Goal: Task Accomplishment & Management: Manage account settings

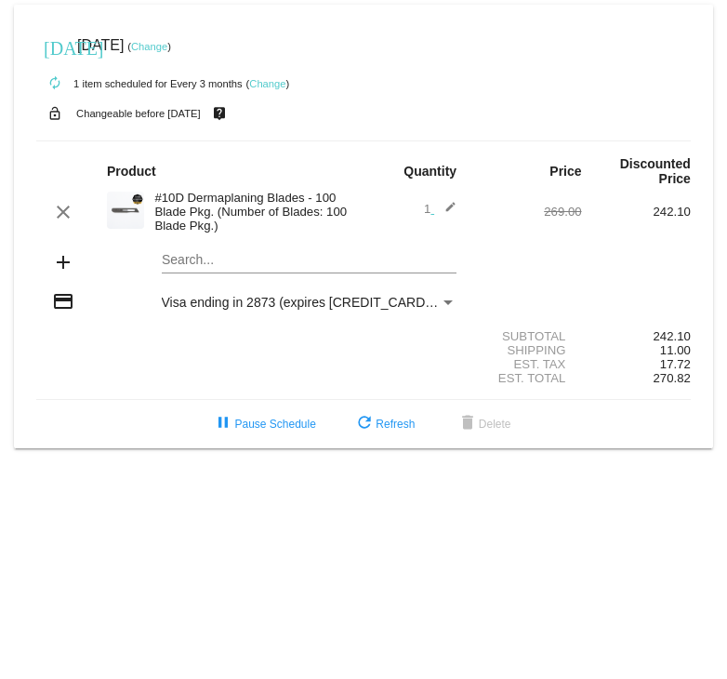
click at [60, 261] on mat-icon "add" at bounding box center [63, 262] width 22 height 22
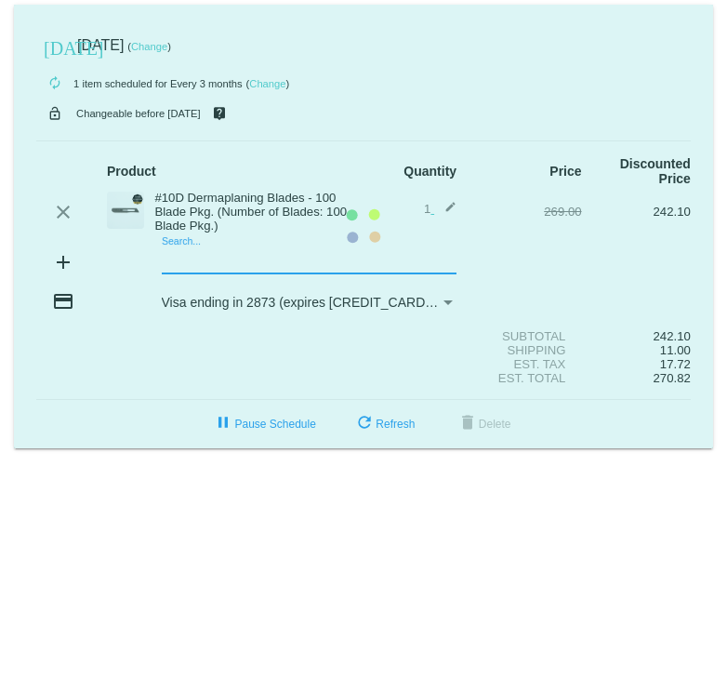
click at [204, 265] on mat-card "[DATE] [DATE] ( Change ) autorenew 1 item scheduled for Every 3 months ( Change…" at bounding box center [363, 226] width 699 height 443
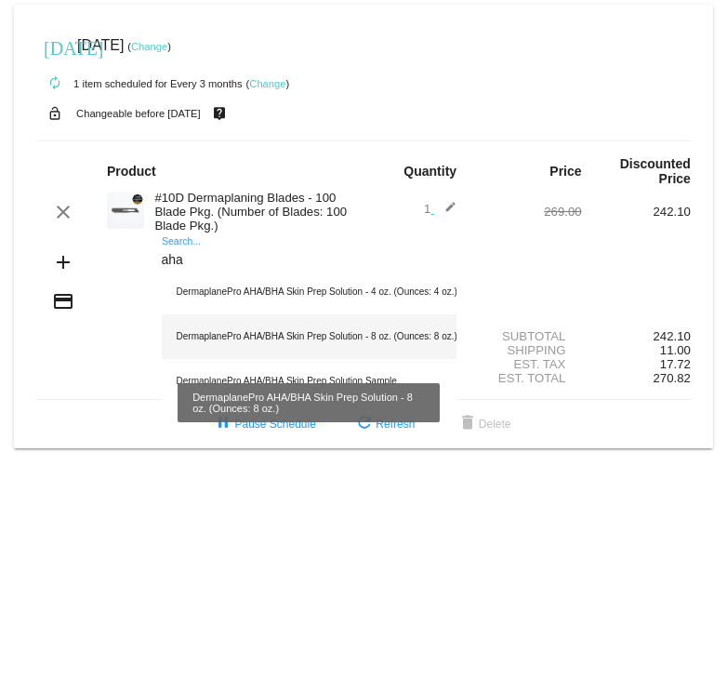
type input "aha"
click at [317, 344] on div "DermaplanePro AHA/BHA Skin Prep Solution - 8 oz. (Ounces: 8 oz.)" at bounding box center [310, 336] width 296 height 45
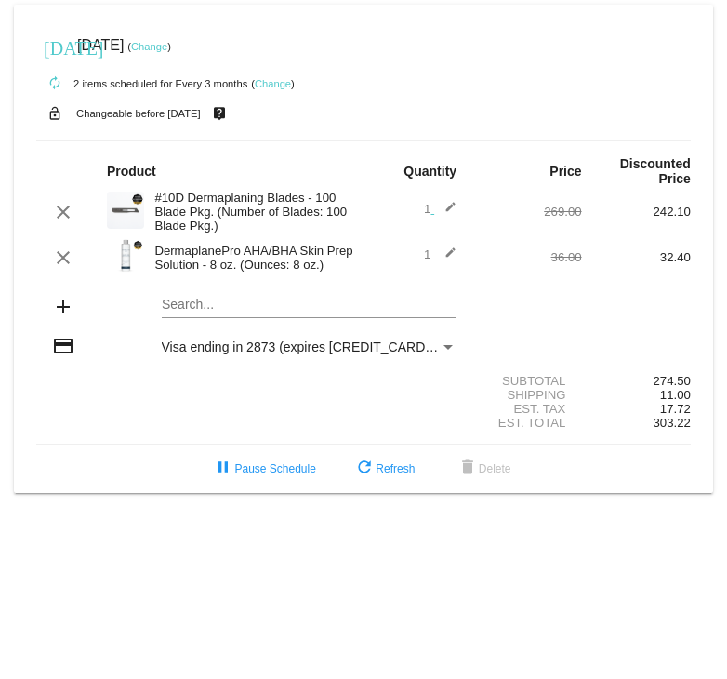
click at [167, 44] on link "Change" at bounding box center [149, 46] width 36 height 11
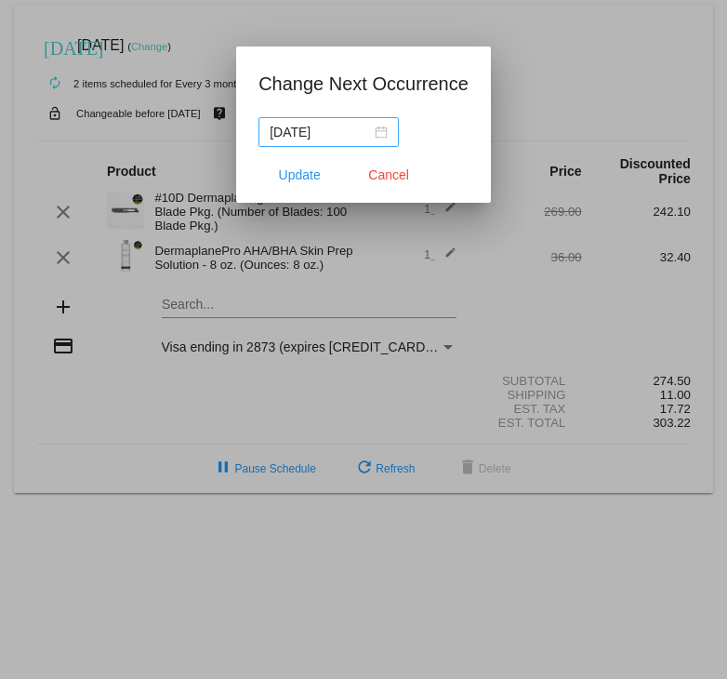
click at [379, 129] on div "[DATE]" at bounding box center [329, 132] width 118 height 20
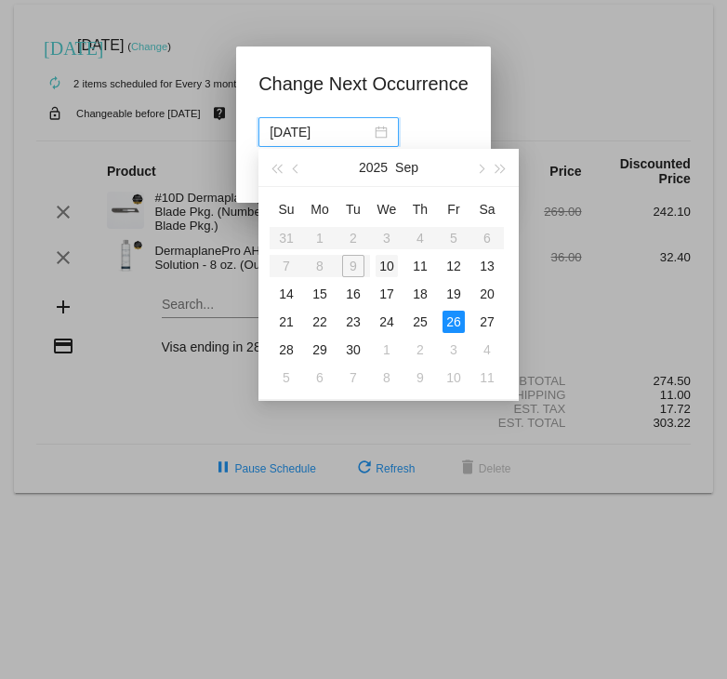
click at [382, 271] on div "10" at bounding box center [387, 266] width 22 height 22
type input "[DATE]"
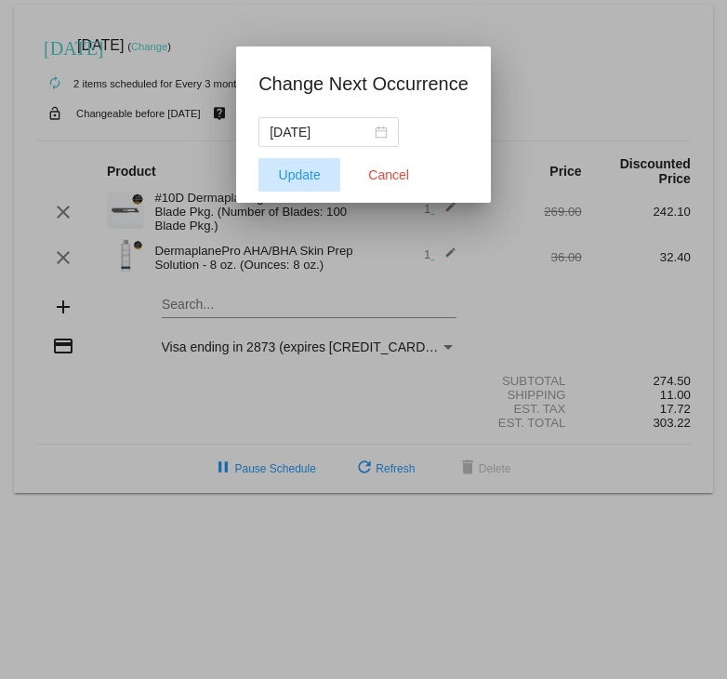
click at [290, 169] on span "Update" at bounding box center [300, 174] width 42 height 15
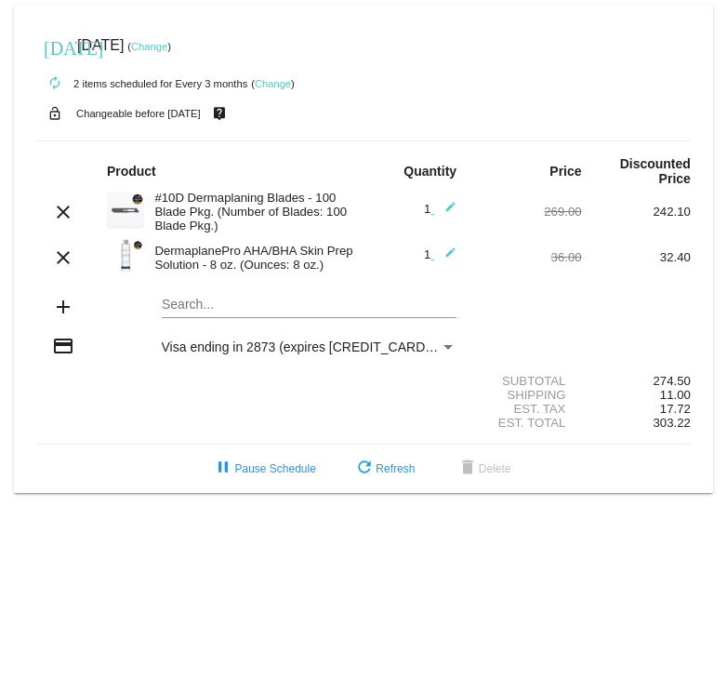
click at [275, 352] on span "Visa ending in 2873 (expires [CREDIT_CARD_DATA])" at bounding box center [317, 346] width 311 height 15
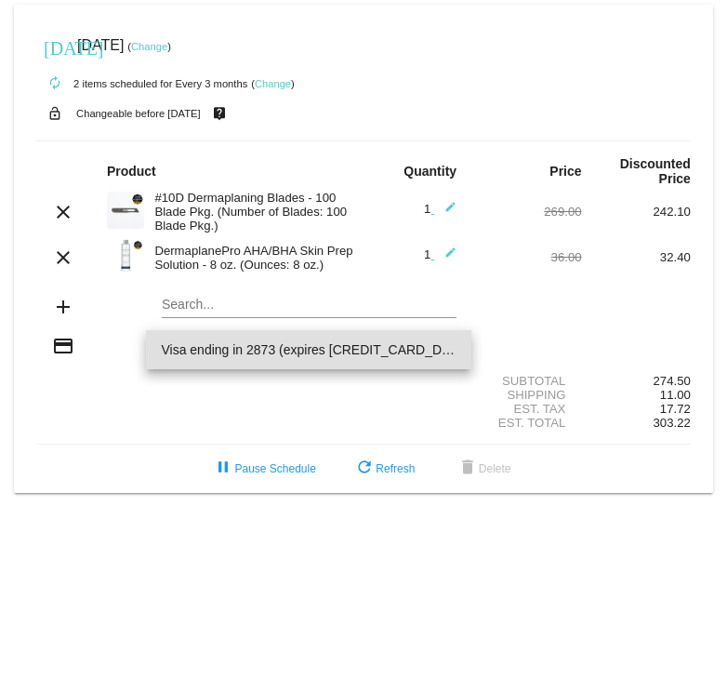
click at [196, 442] on div at bounding box center [363, 339] width 727 height 679
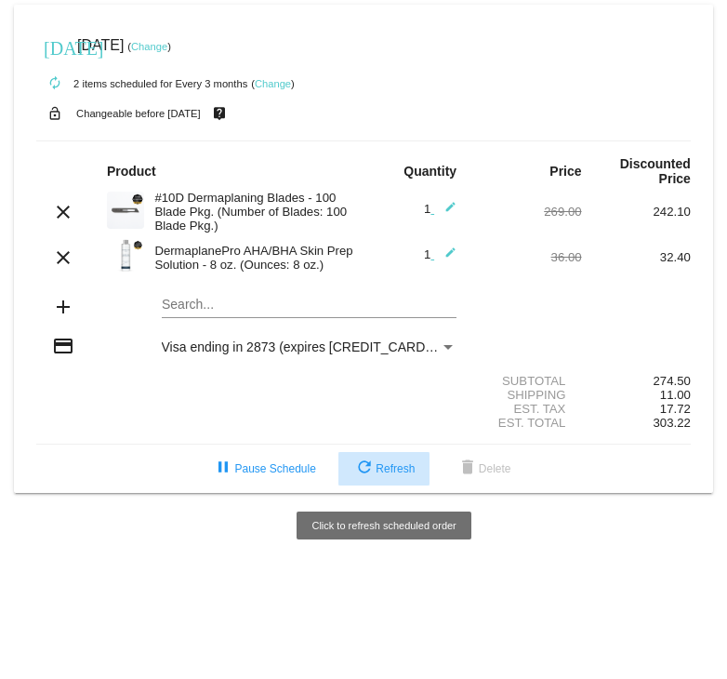
click at [377, 472] on span "refresh Refresh" at bounding box center [383, 468] width 61 height 13
